Goal: Task Accomplishment & Management: Manage account settings

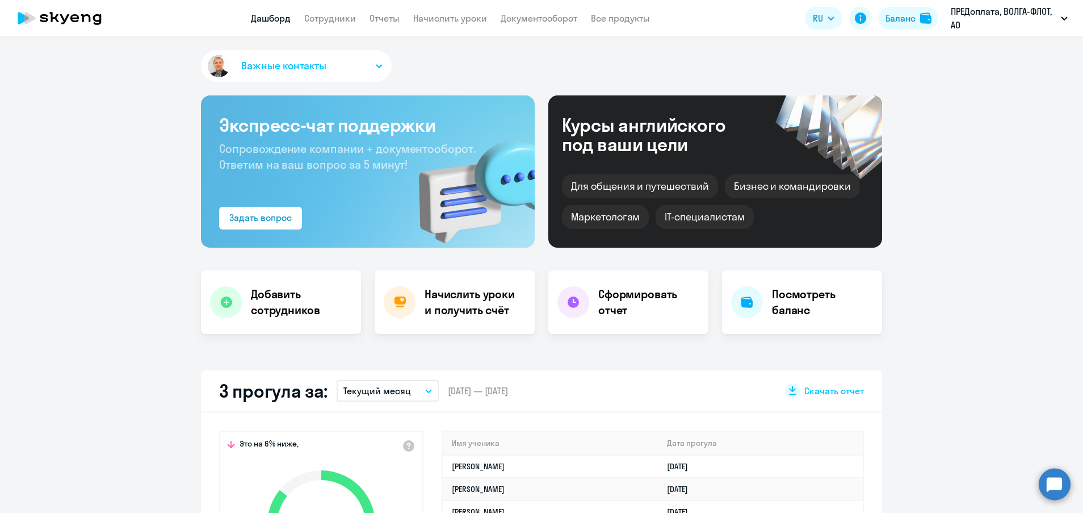
select select "30"
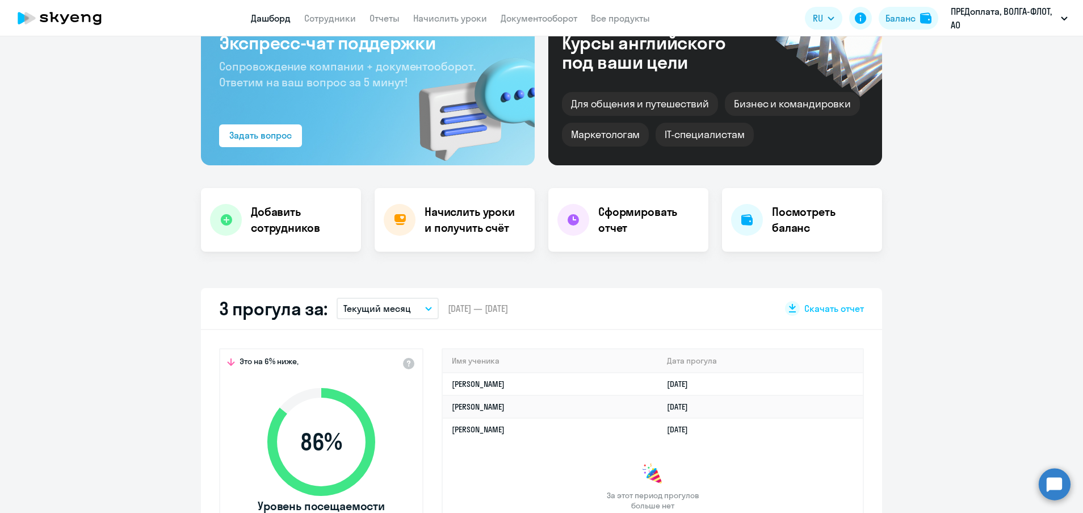
scroll to position [85, 0]
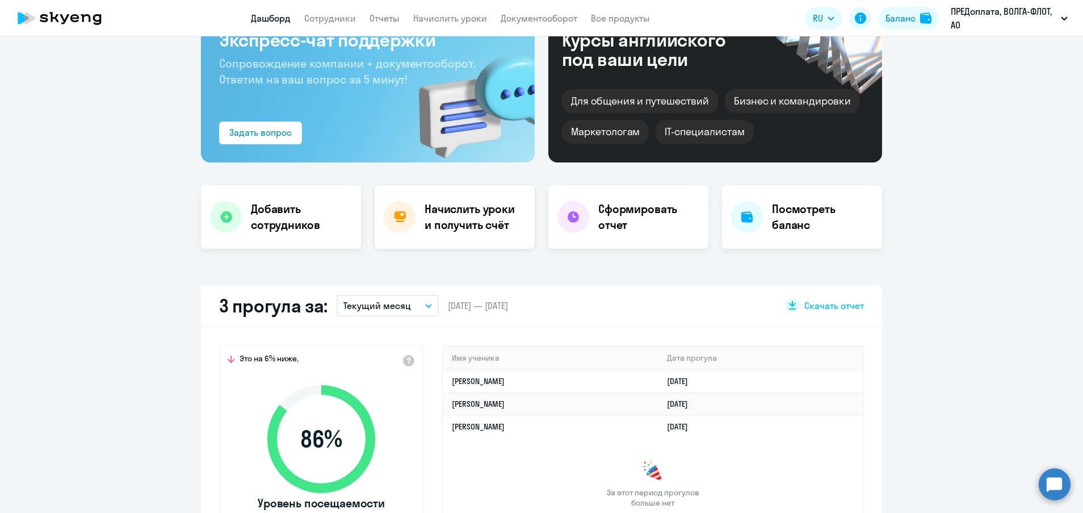
click at [463, 213] on h4 "Начислить уроки и получить счёт" at bounding box center [474, 217] width 99 height 32
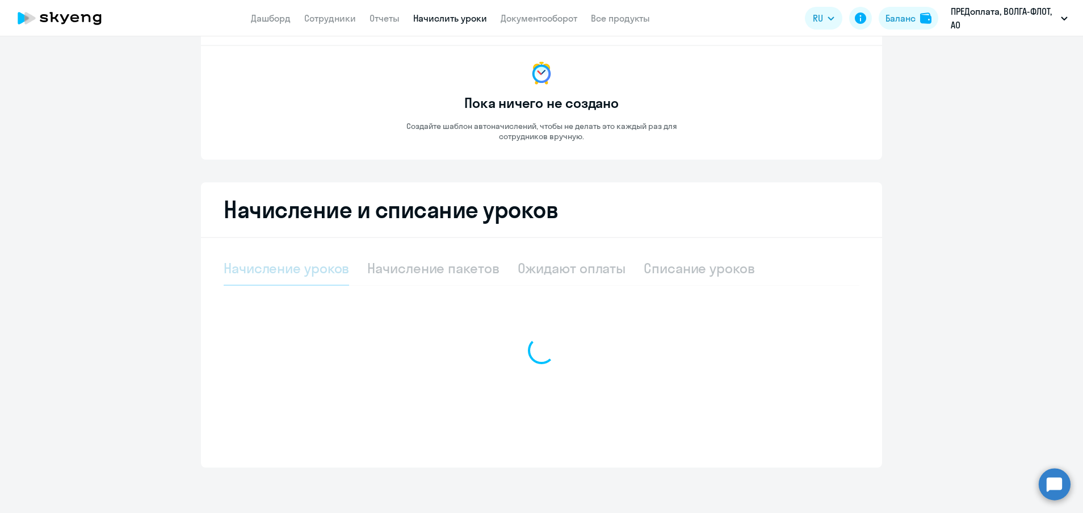
scroll to position [57, 0]
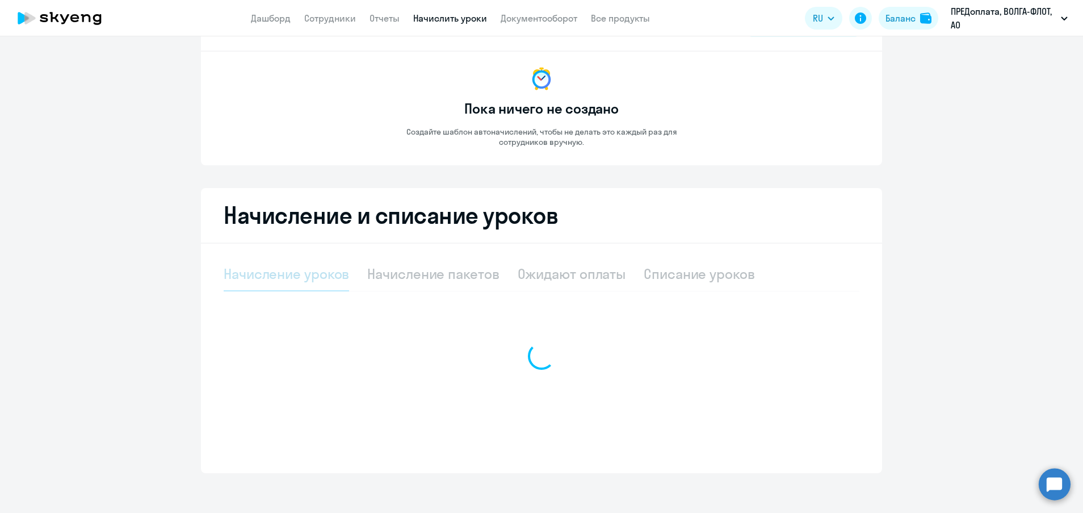
select select "10"
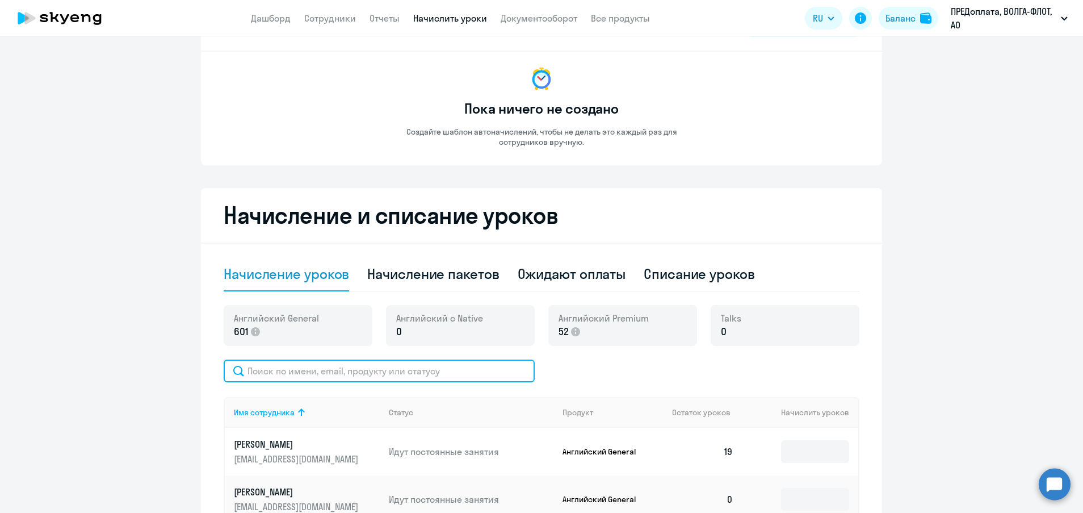
click at [405, 375] on input "text" at bounding box center [379, 370] width 311 height 23
drag, startPoint x: 375, startPoint y: 372, endPoint x: 215, endPoint y: 368, distance: 160.8
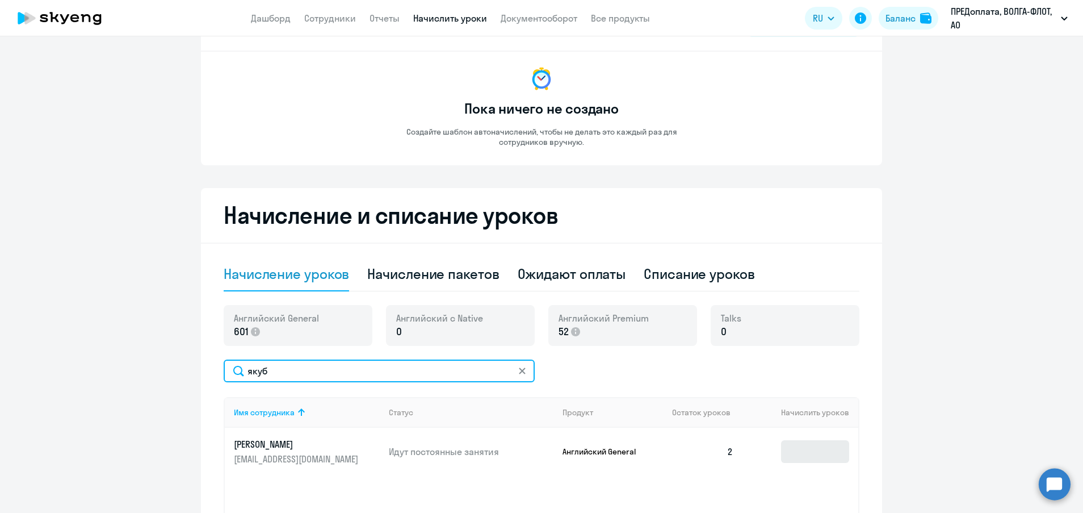
type input "якуб"
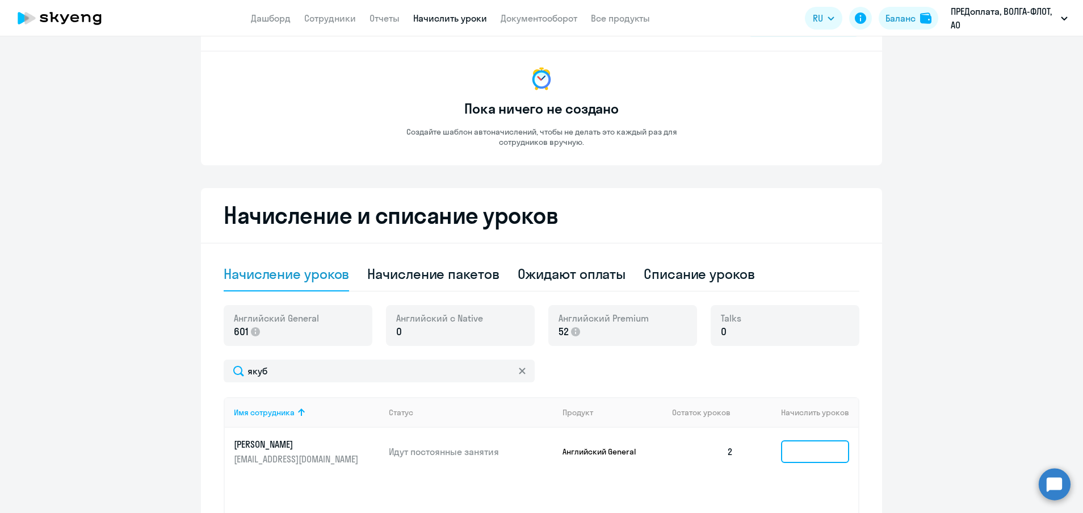
click at [793, 449] on input at bounding box center [815, 451] width 68 height 23
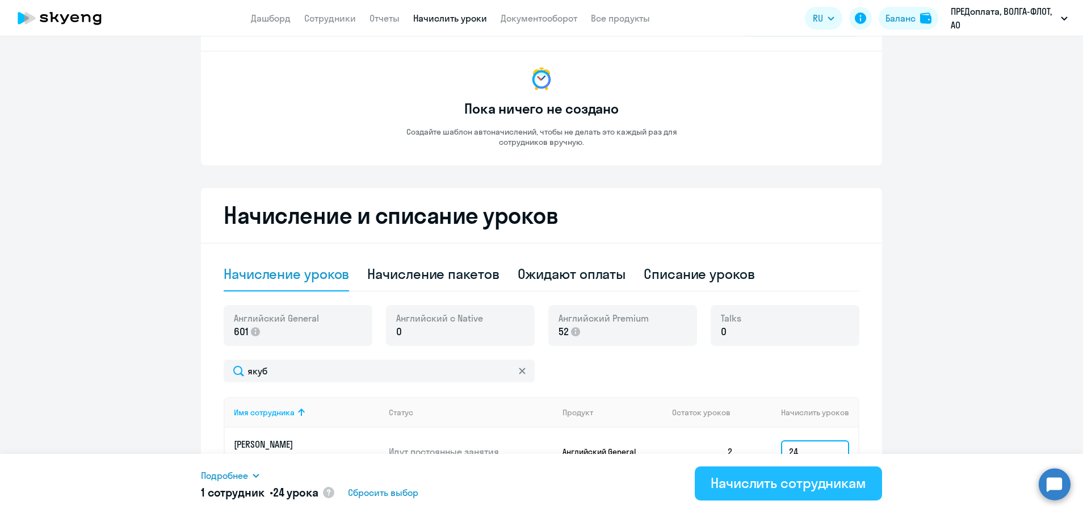
type input "24"
click at [793, 474] on div "Начислить сотрудникам" at bounding box center [789, 483] width 156 height 18
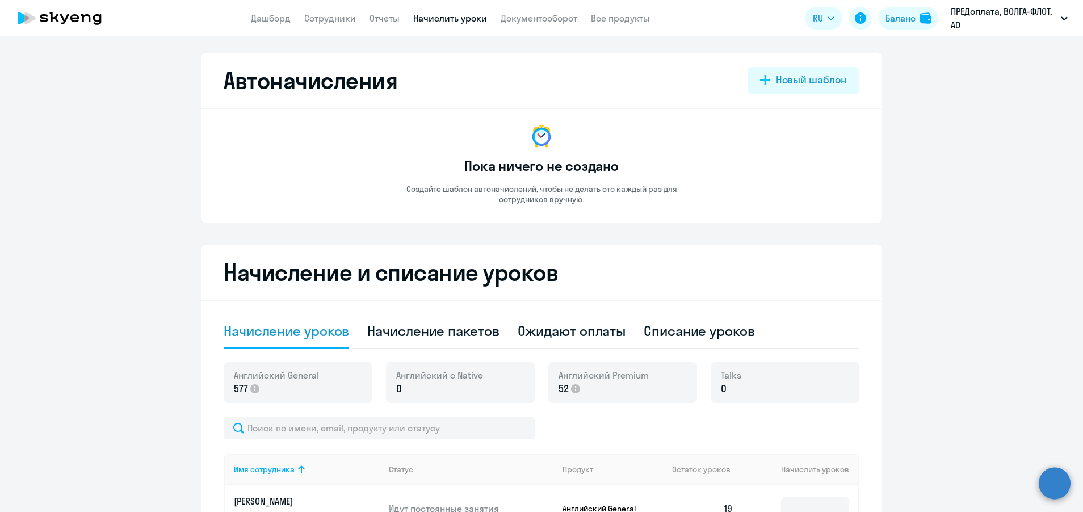
select select "10"
click at [283, 16] on link "Дашборд" at bounding box center [271, 17] width 40 height 11
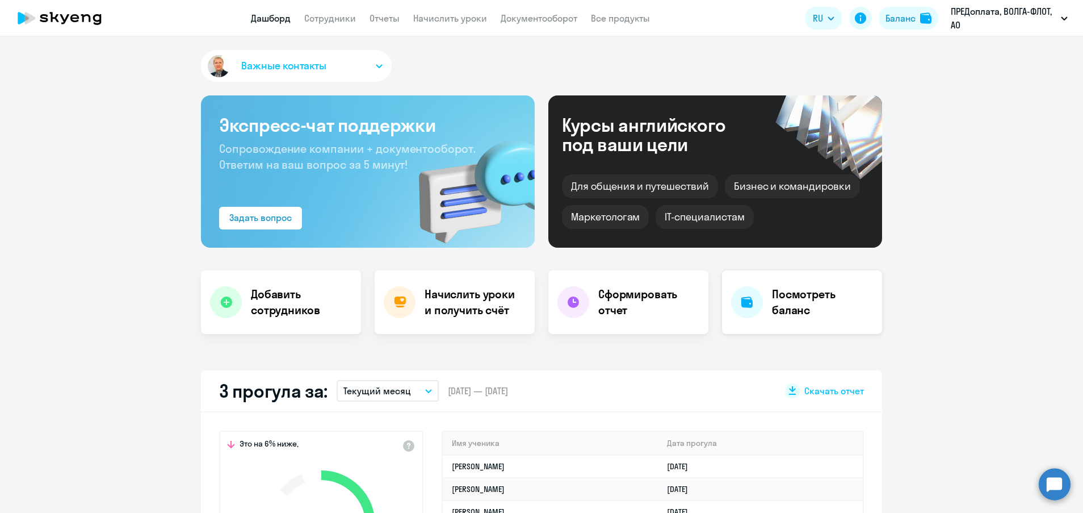
click at [805, 308] on h4 "Посмотреть баланс" at bounding box center [822, 302] width 101 height 32
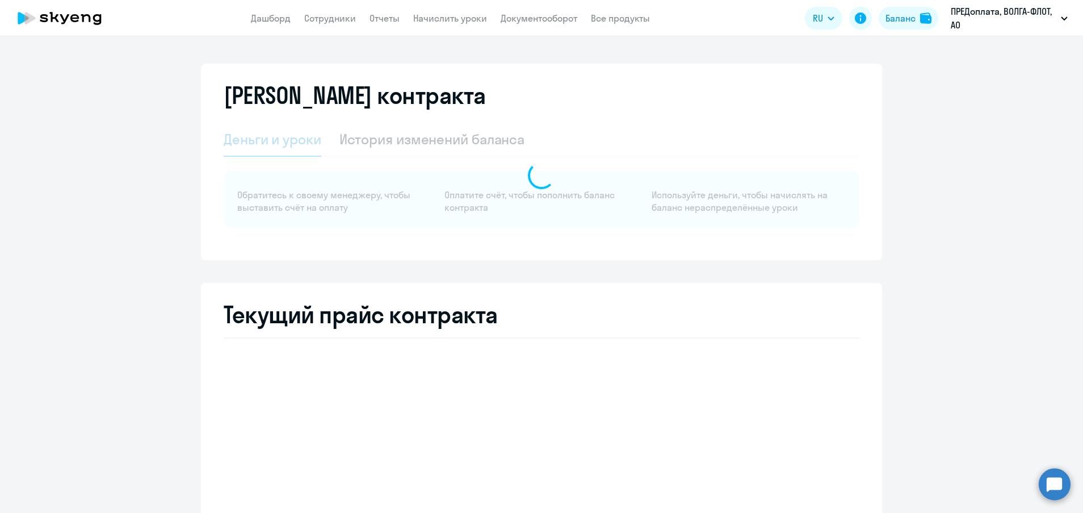
select select "english_adult_not_native_speaker"
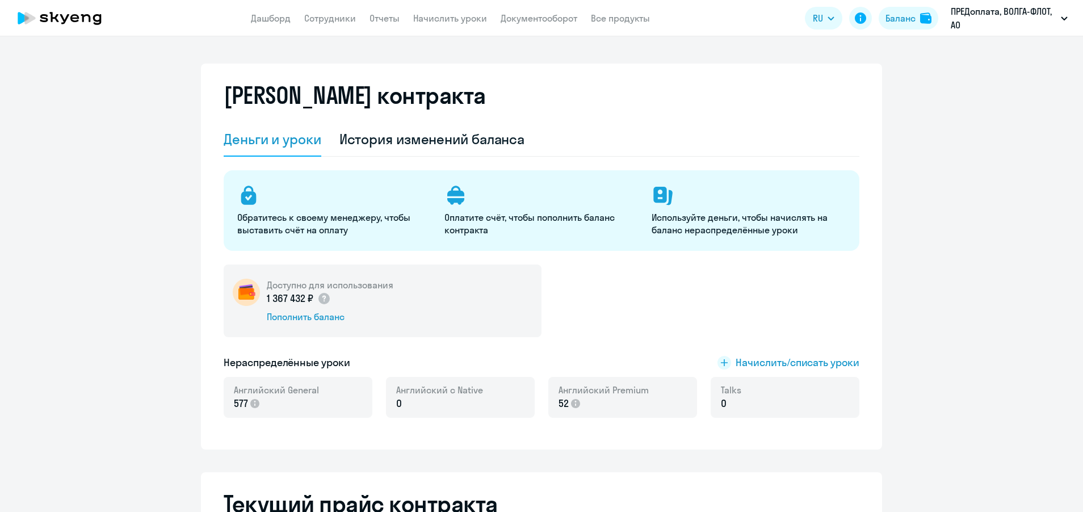
select select "english_adult_not_native_speaker"
